Goal: Information Seeking & Learning: Learn about a topic

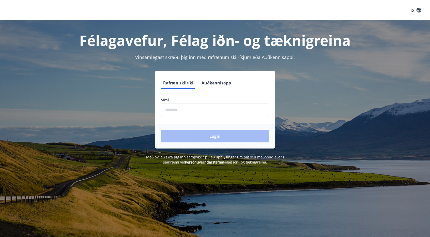
click at [167, 106] on input "phone" at bounding box center [215, 109] width 108 height 12
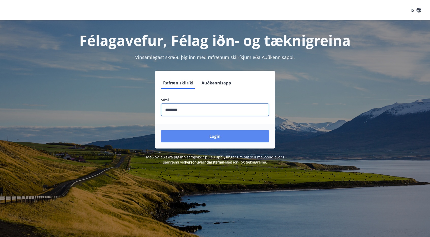
type input "********"
click at [225, 136] on button "Login" at bounding box center [215, 136] width 108 height 12
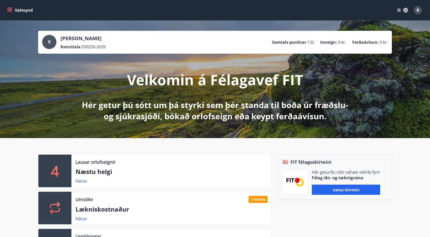
scroll to position [85, 0]
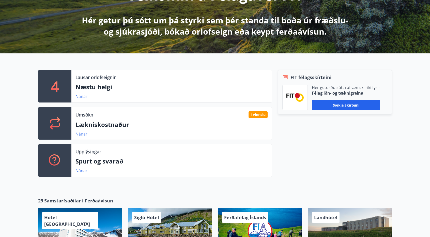
click at [78, 132] on link "Nánar" at bounding box center [81, 134] width 12 height 6
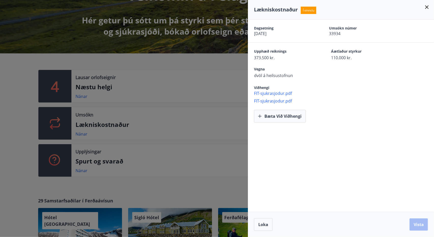
click at [426, 7] on icon at bounding box center [427, 7] width 6 height 6
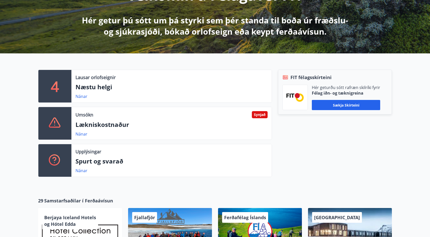
scroll to position [0, 0]
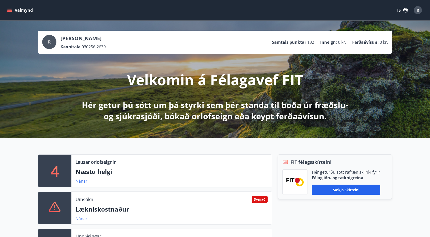
click at [81, 218] on link "Nánar" at bounding box center [81, 219] width 12 height 6
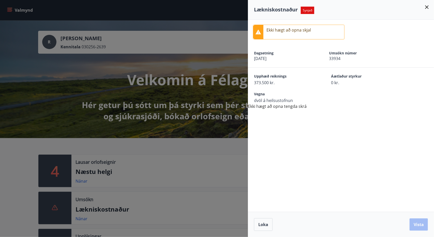
click at [263, 31] on div at bounding box center [258, 32] width 10 height 14
drag, startPoint x: 317, startPoint y: 29, endPoint x: 261, endPoint y: 28, distance: 55.7
click at [261, 28] on div "Ekki hægt að opna skjal" at bounding box center [298, 32] width 91 height 15
drag, startPoint x: 327, startPoint y: 28, endPoint x: 343, endPoint y: 127, distance: 100.0
click at [342, 126] on div "Ekki hægt að opna skjal Dagsetning [DATE] Umsókn númer 33934 Upphæð reiknings 3…" at bounding box center [341, 116] width 186 height 192
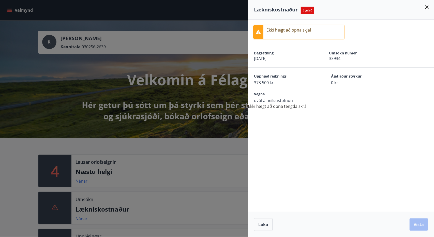
click at [426, 5] on icon at bounding box center [427, 7] width 6 height 6
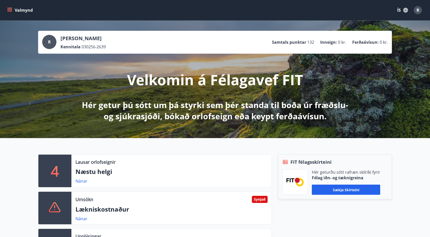
scroll to position [85, 0]
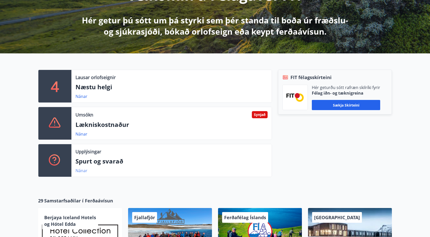
click at [81, 168] on link "Nánar" at bounding box center [81, 171] width 12 height 6
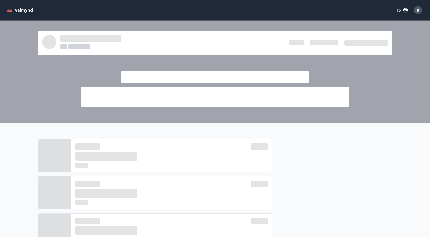
scroll to position [85, 0]
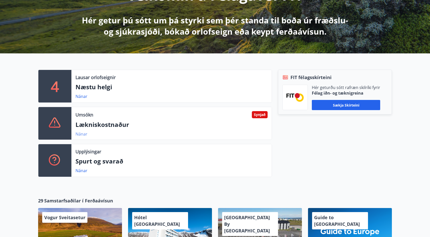
click at [81, 132] on link "Nánar" at bounding box center [81, 134] width 12 height 6
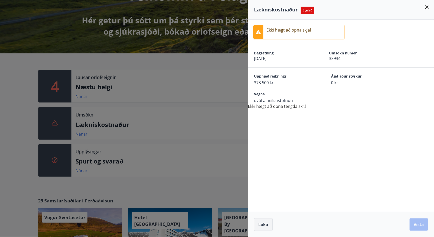
click at [264, 225] on span "Loka" at bounding box center [263, 225] width 10 height 6
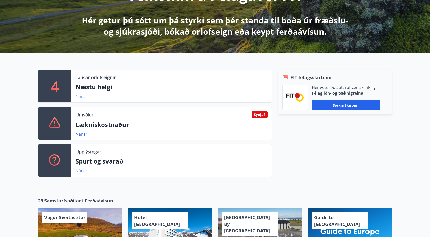
click at [80, 94] on link "Nánar" at bounding box center [81, 96] width 12 height 6
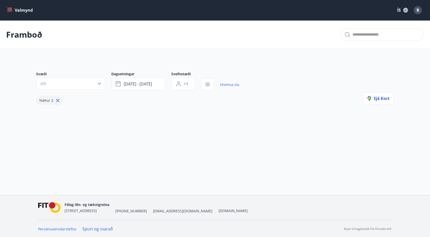
type input "*"
